Goal: Information Seeking & Learning: Understand process/instructions

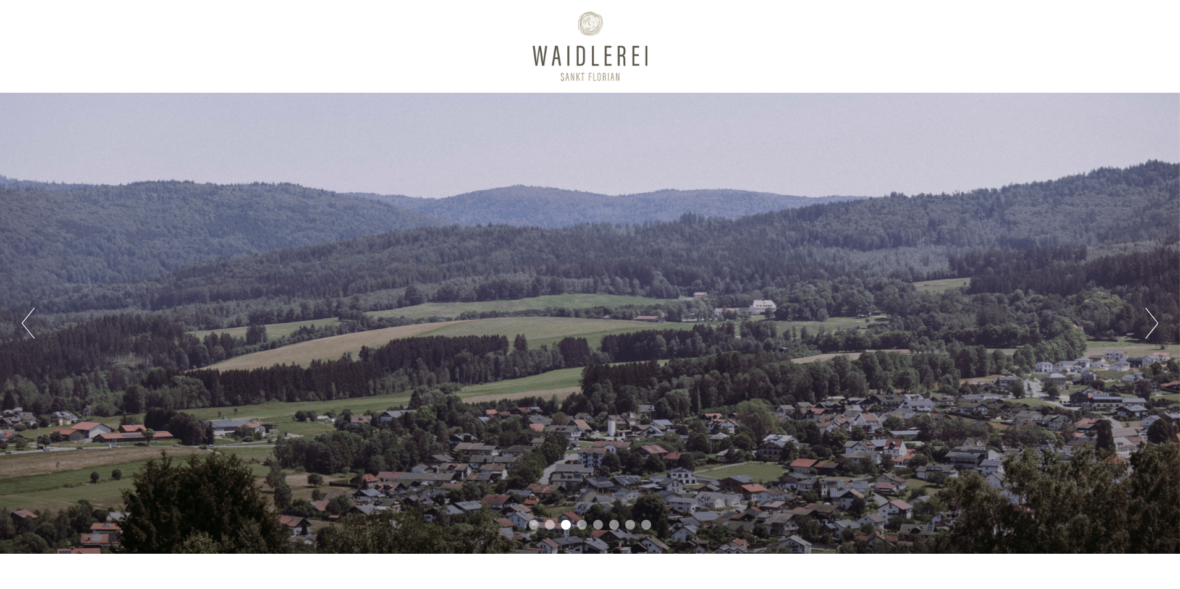
click at [1152, 318] on button "Next" at bounding box center [1152, 323] width 13 height 31
click at [1152, 320] on button "Next" at bounding box center [1152, 323] width 13 height 31
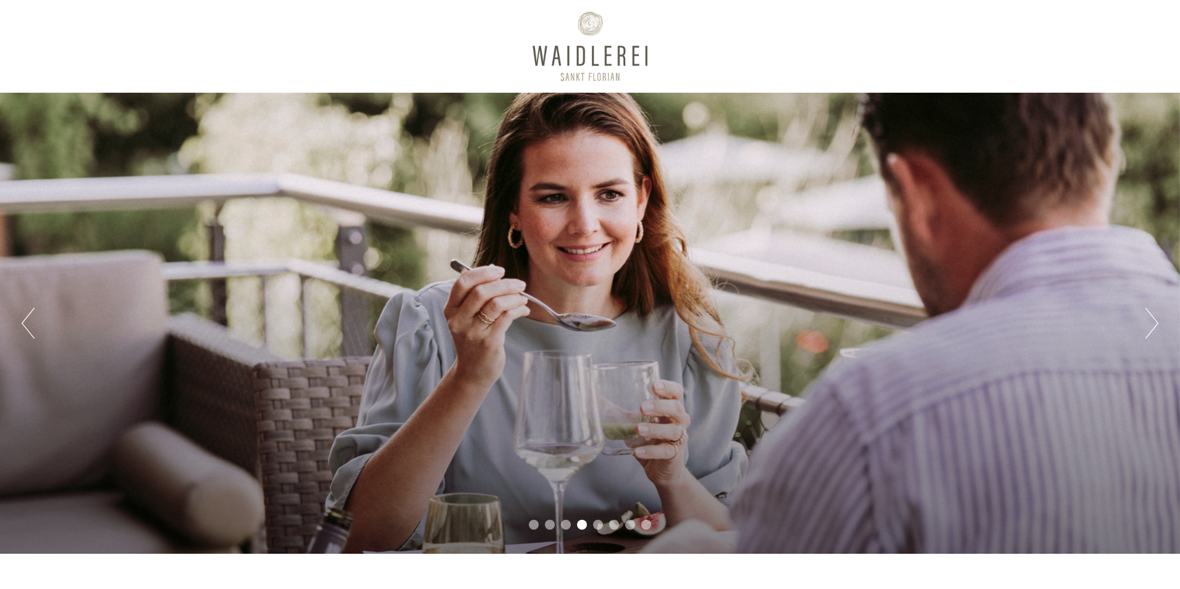
click at [1152, 320] on button "Next" at bounding box center [1152, 323] width 13 height 31
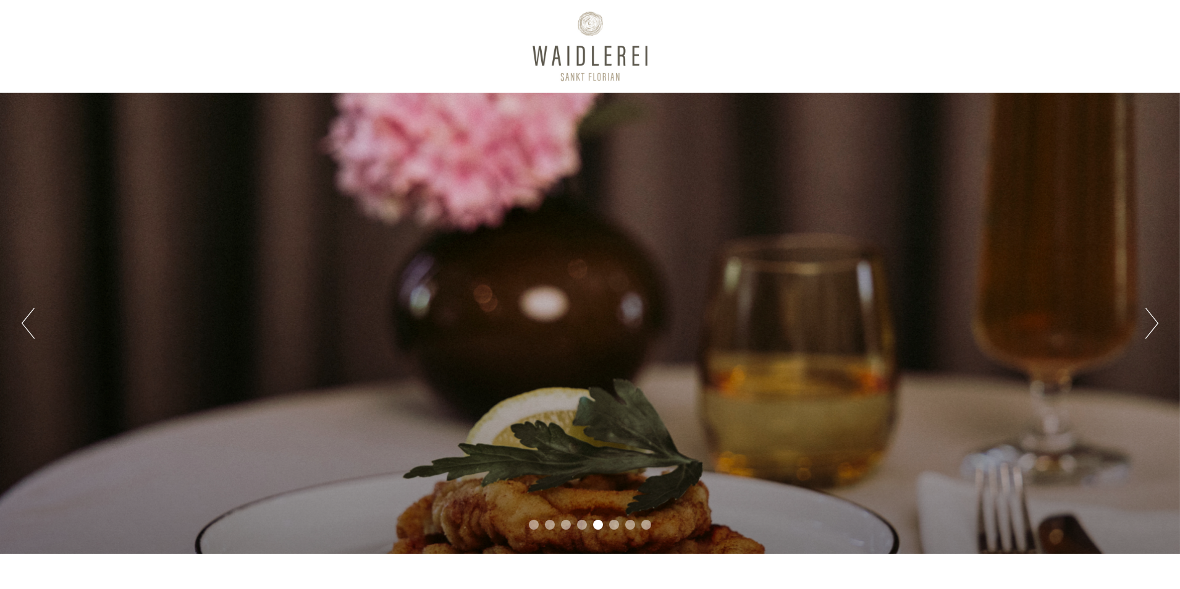
click at [1152, 320] on button "Next" at bounding box center [1152, 323] width 13 height 31
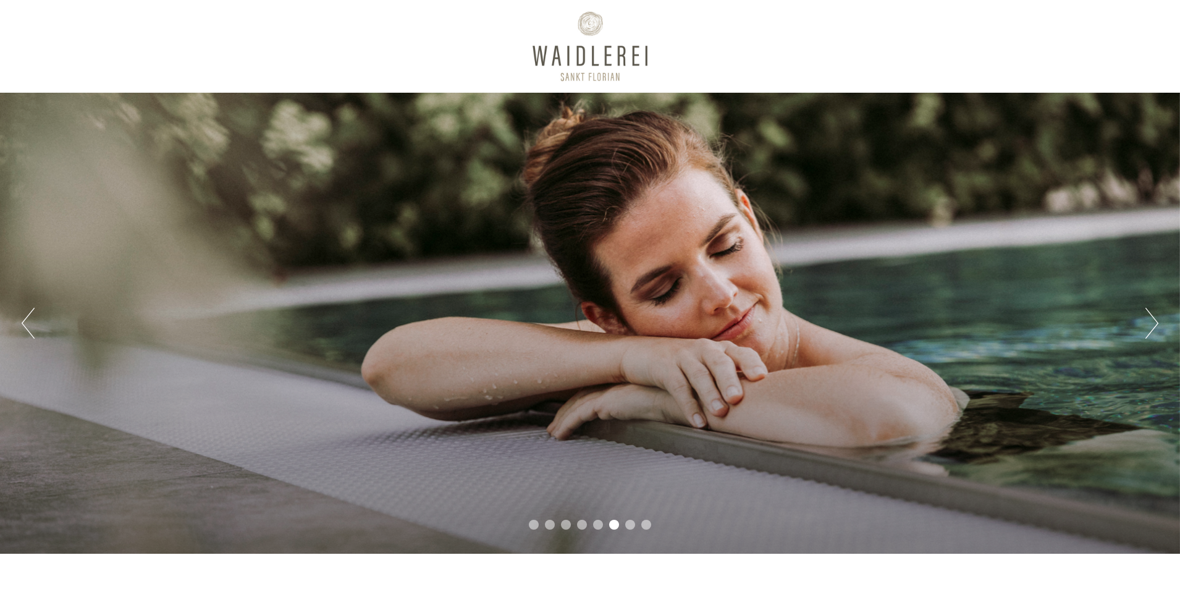
click at [1152, 320] on button "Next" at bounding box center [1152, 323] width 13 height 31
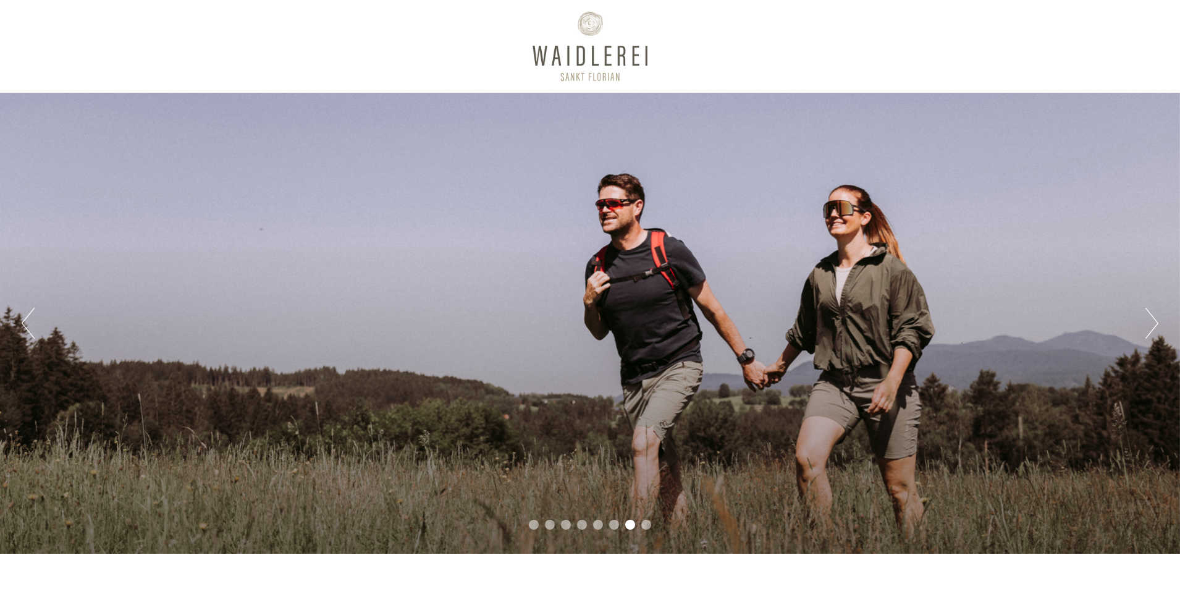
click at [1154, 320] on button "Next" at bounding box center [1152, 323] width 13 height 31
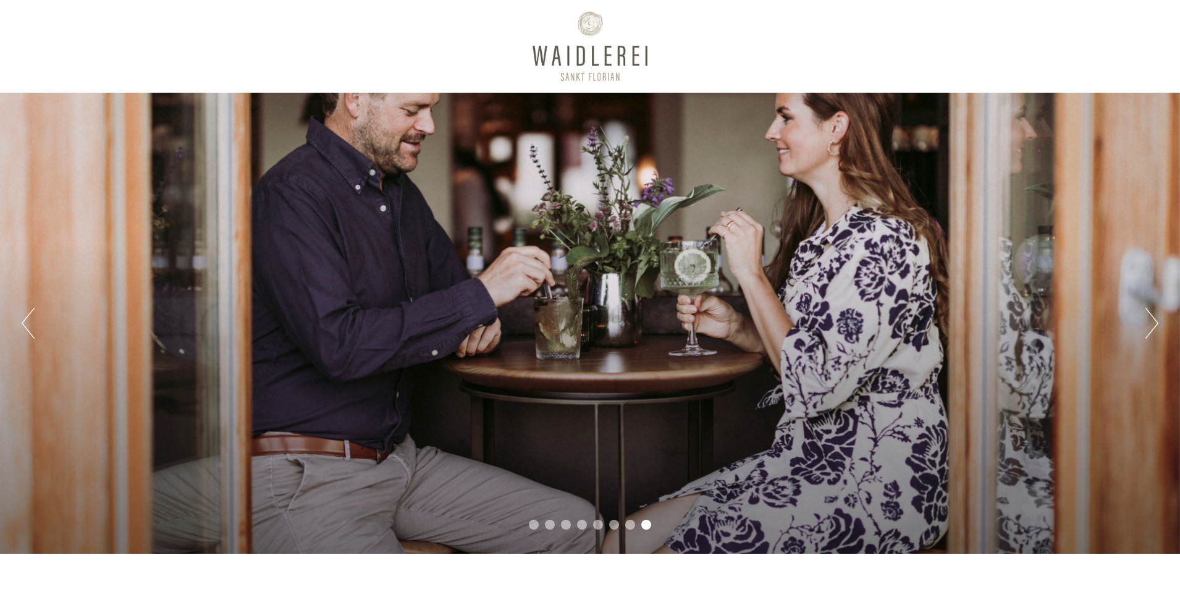
click at [1154, 320] on button "Next" at bounding box center [1152, 323] width 13 height 31
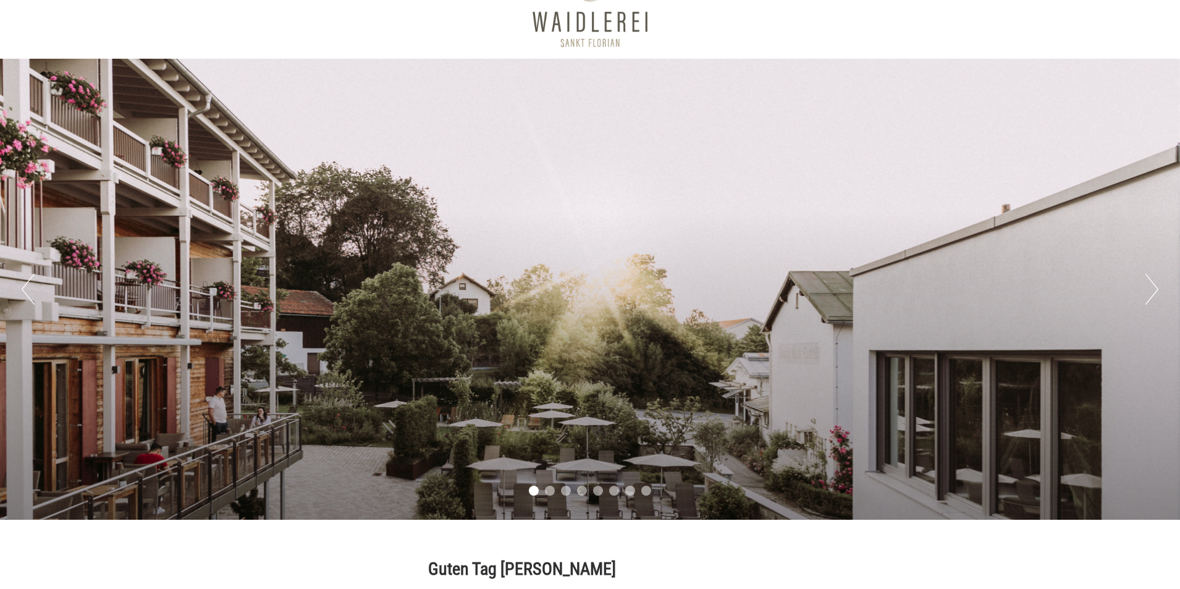
scroll to position [62, 0]
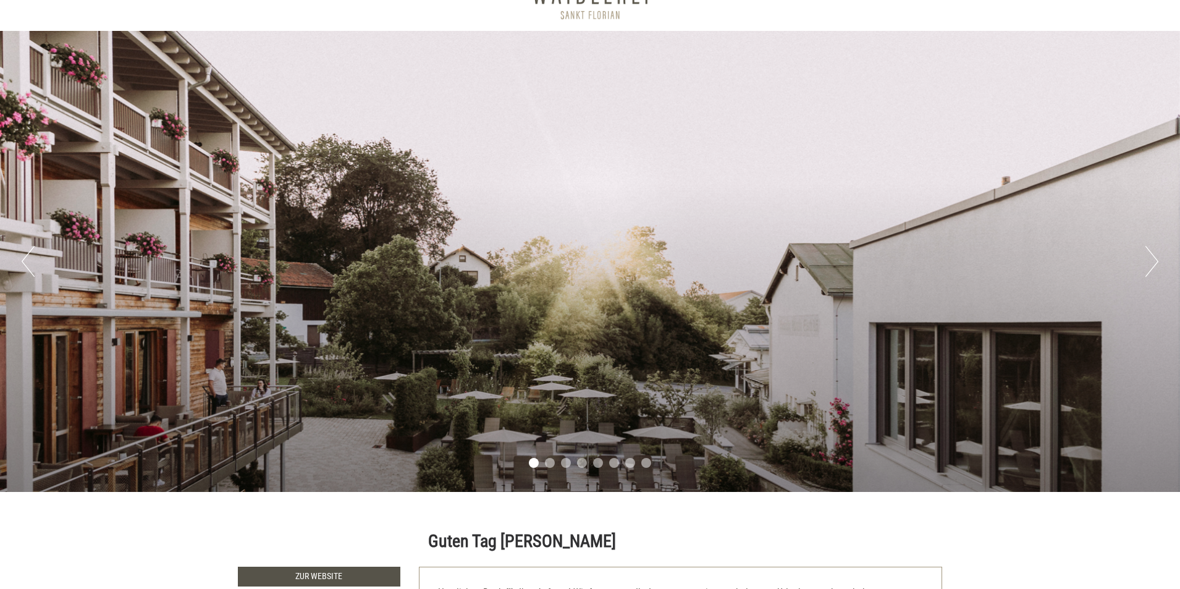
click at [1159, 255] on div "Previous Next 1 2 3 4 5 6 7 8" at bounding box center [590, 261] width 1180 height 461
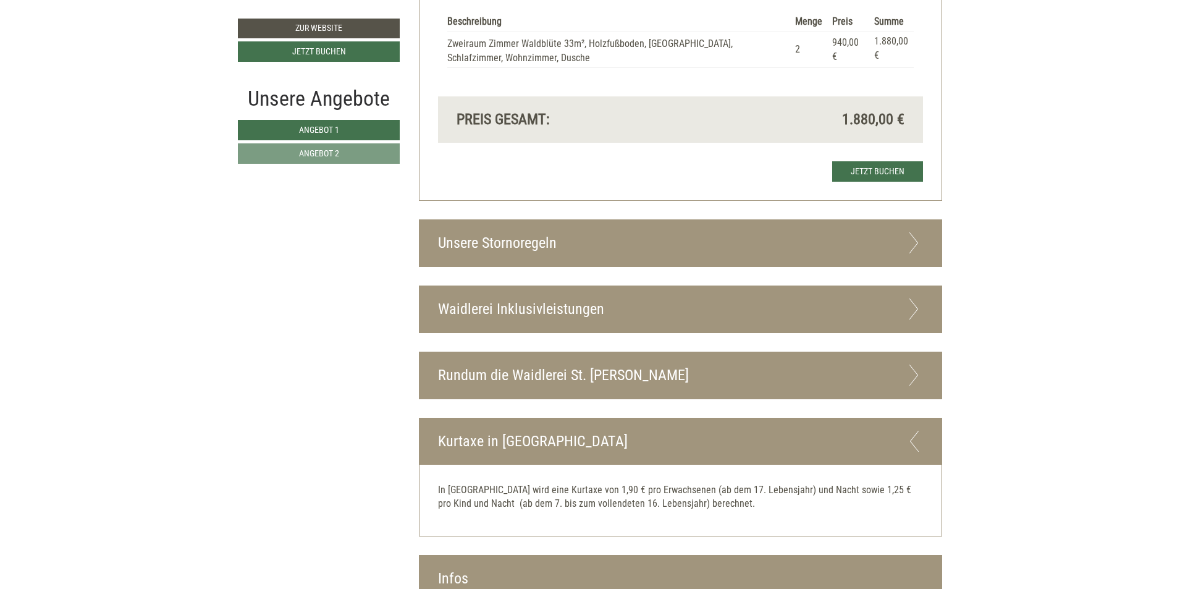
scroll to position [2286, 0]
click at [719, 374] on div "Rundum die Waidlerei St. [PERSON_NAME]" at bounding box center [681, 375] width 523 height 46
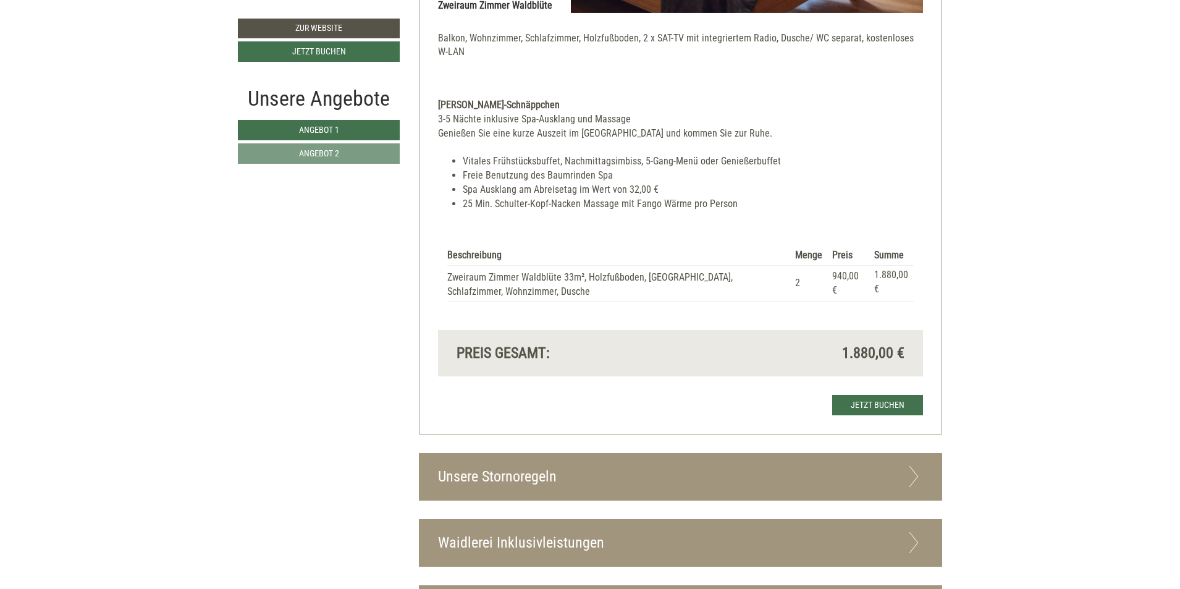
scroll to position [2102, 0]
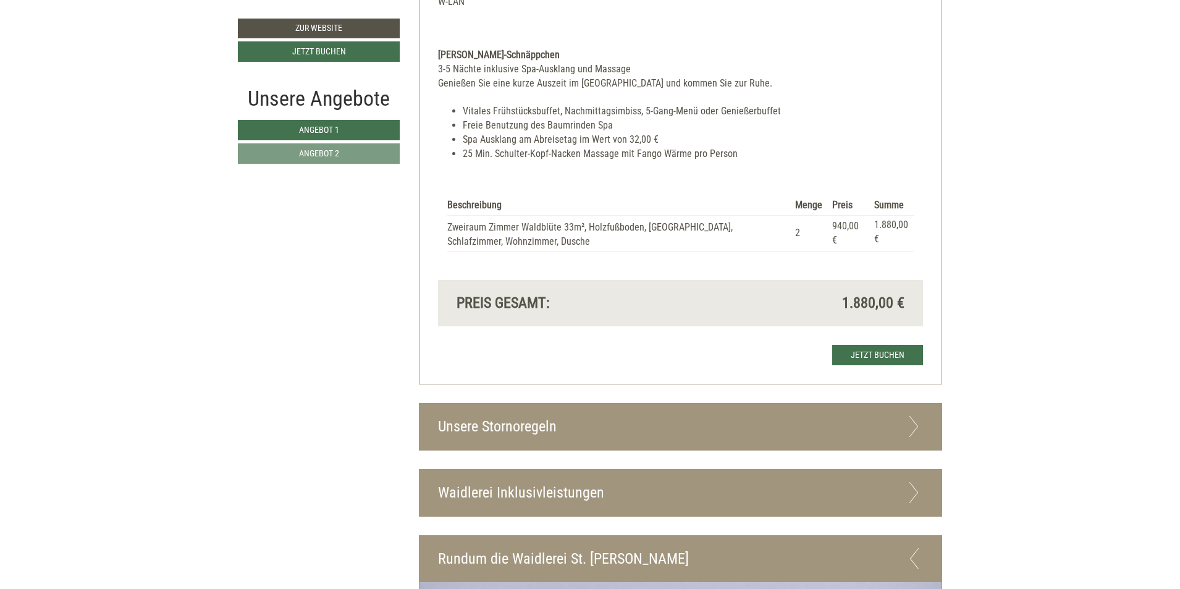
click at [495, 423] on div "Unsere Stornoregeln" at bounding box center [681, 427] width 523 height 46
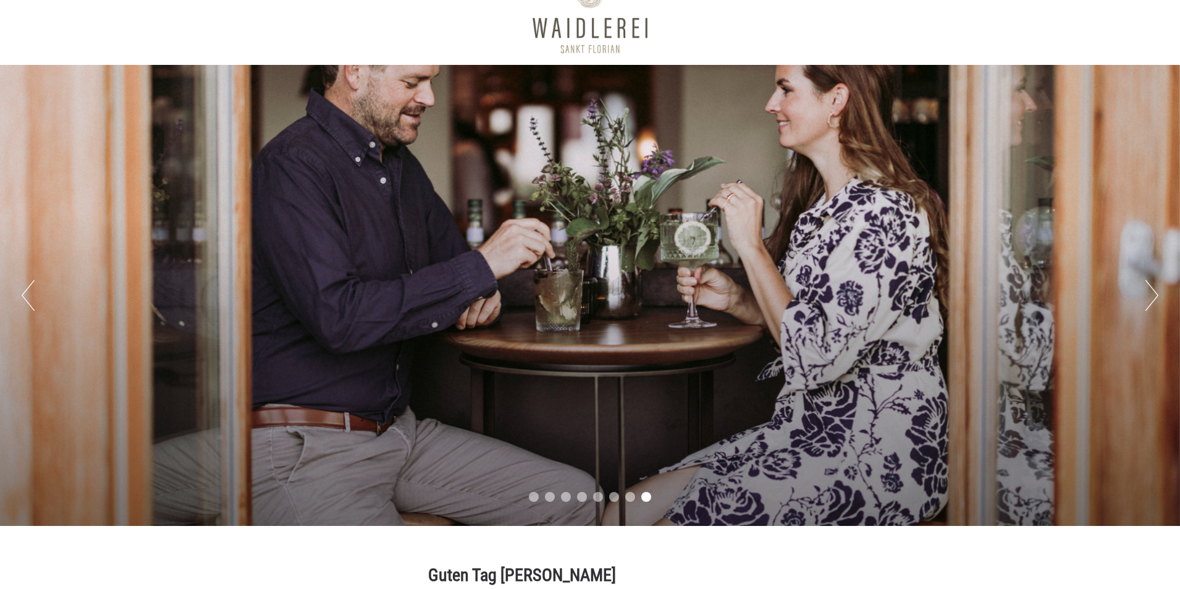
scroll to position [0, 0]
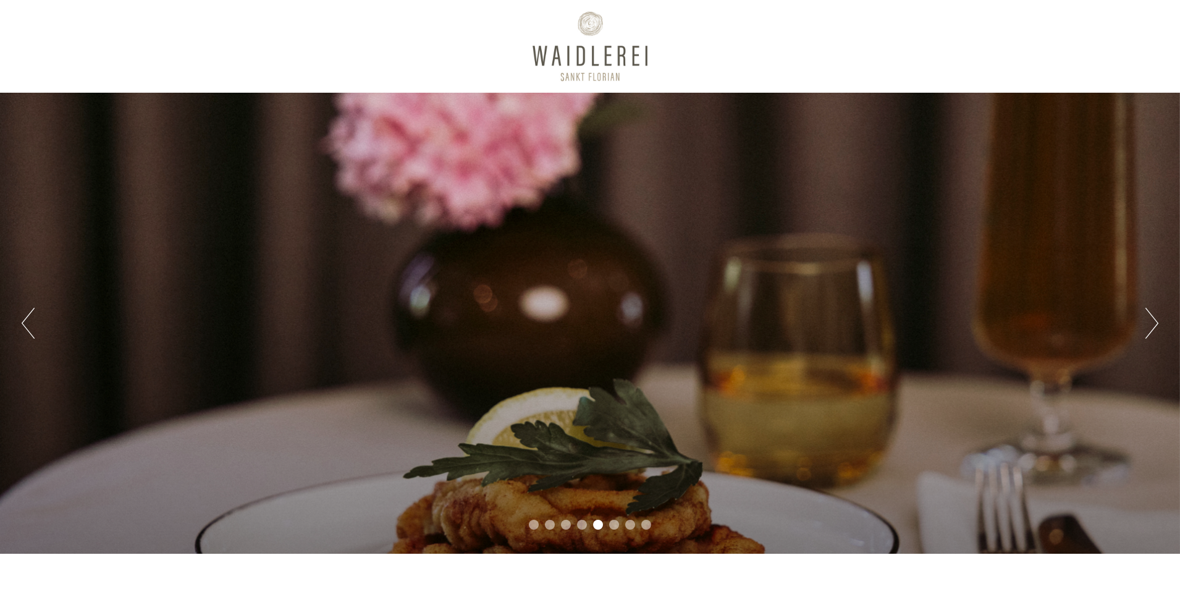
click at [362, 213] on div "Previous Next 1 2 3 4 5 6 7 8" at bounding box center [590, 323] width 1180 height 461
